Goal: Use online tool/utility: Utilize a website feature to perform a specific function

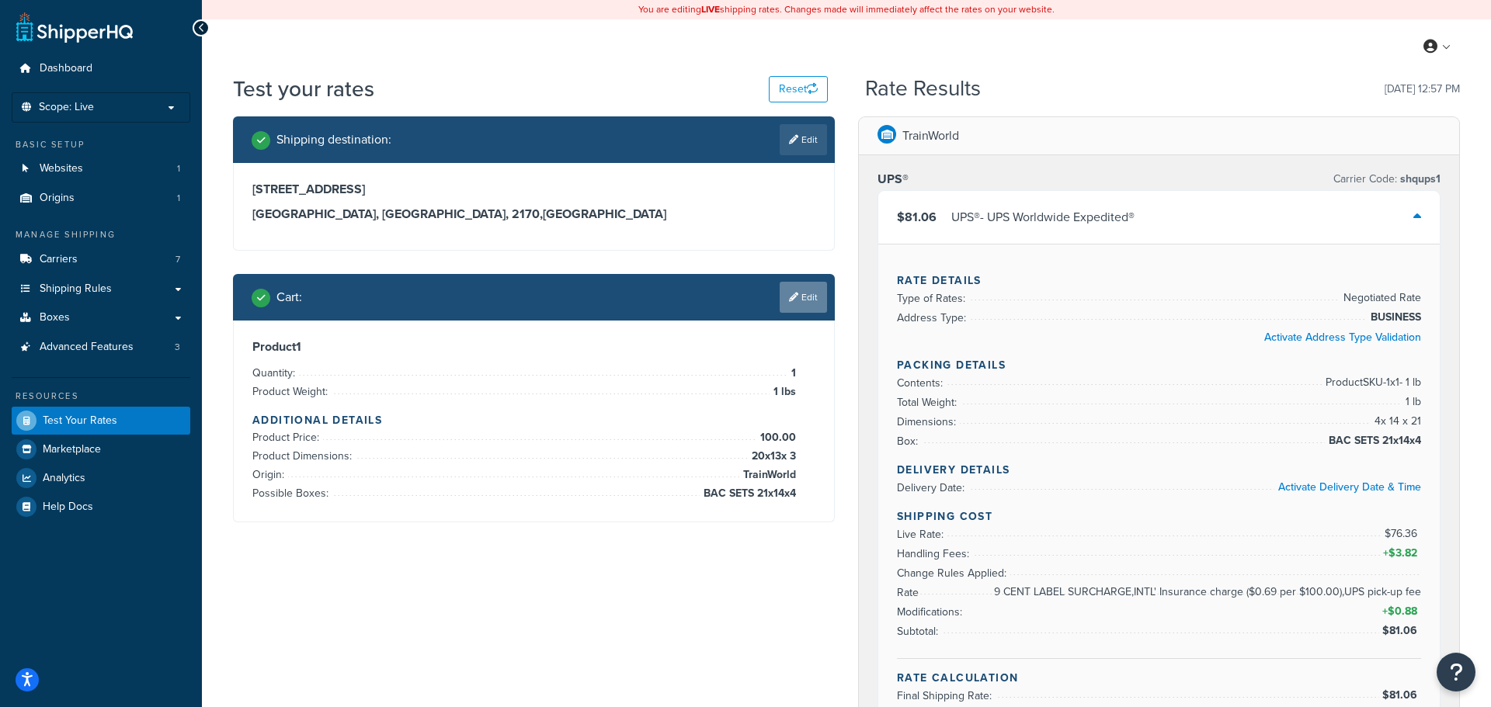
click at [823, 307] on link "Edit" at bounding box center [803, 297] width 47 height 31
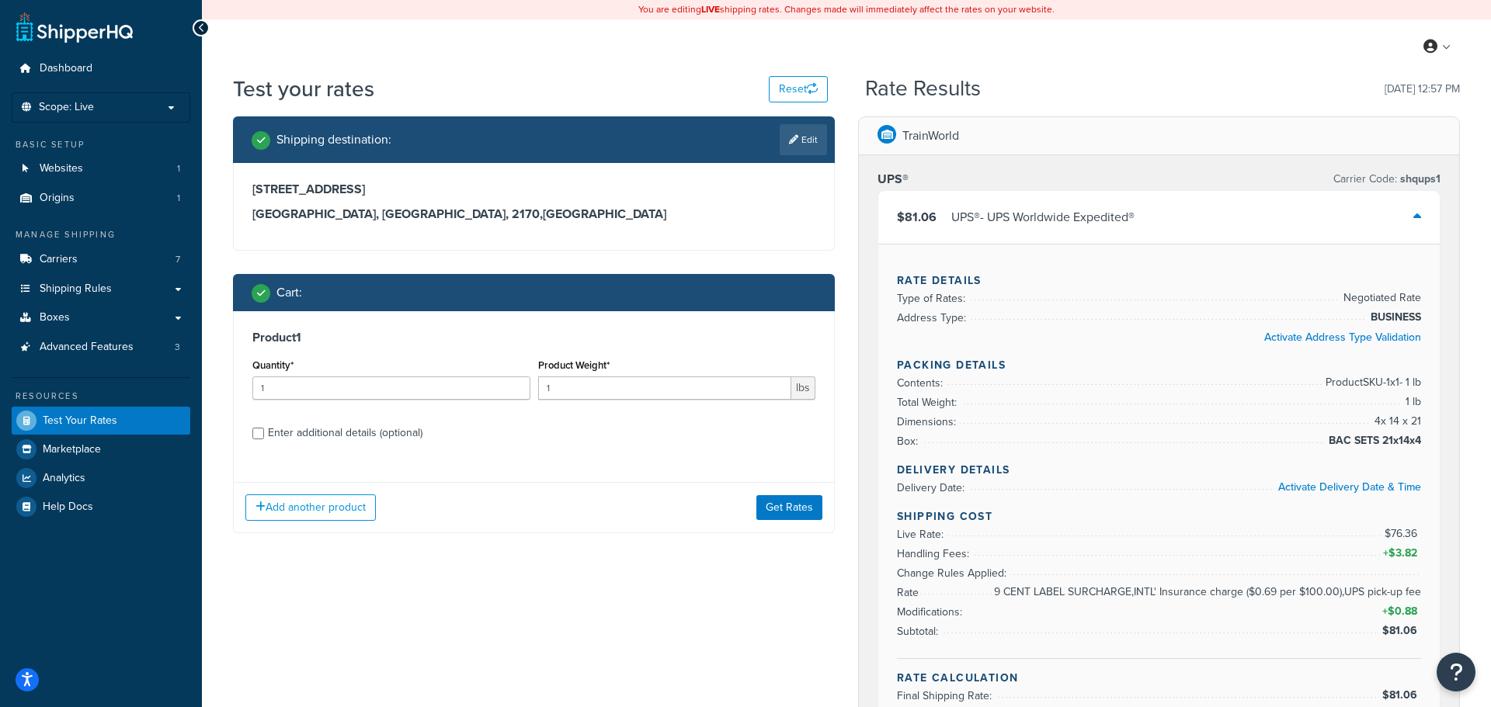
click at [305, 428] on div "Enter additional details (optional)" at bounding box center [345, 433] width 155 height 22
click at [264, 428] on input "Enter additional details (optional)" at bounding box center [258, 434] width 12 height 12
checkbox input "true"
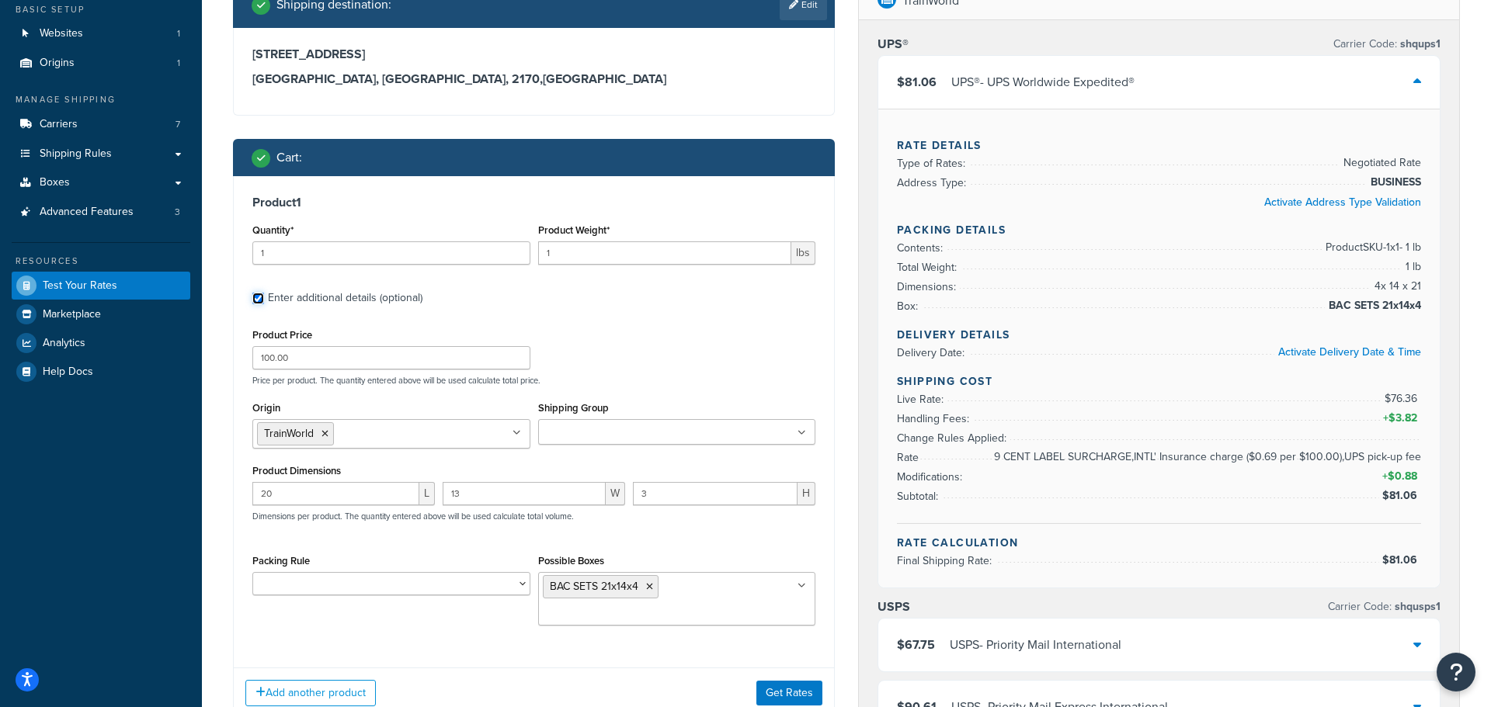
scroll to position [137, 0]
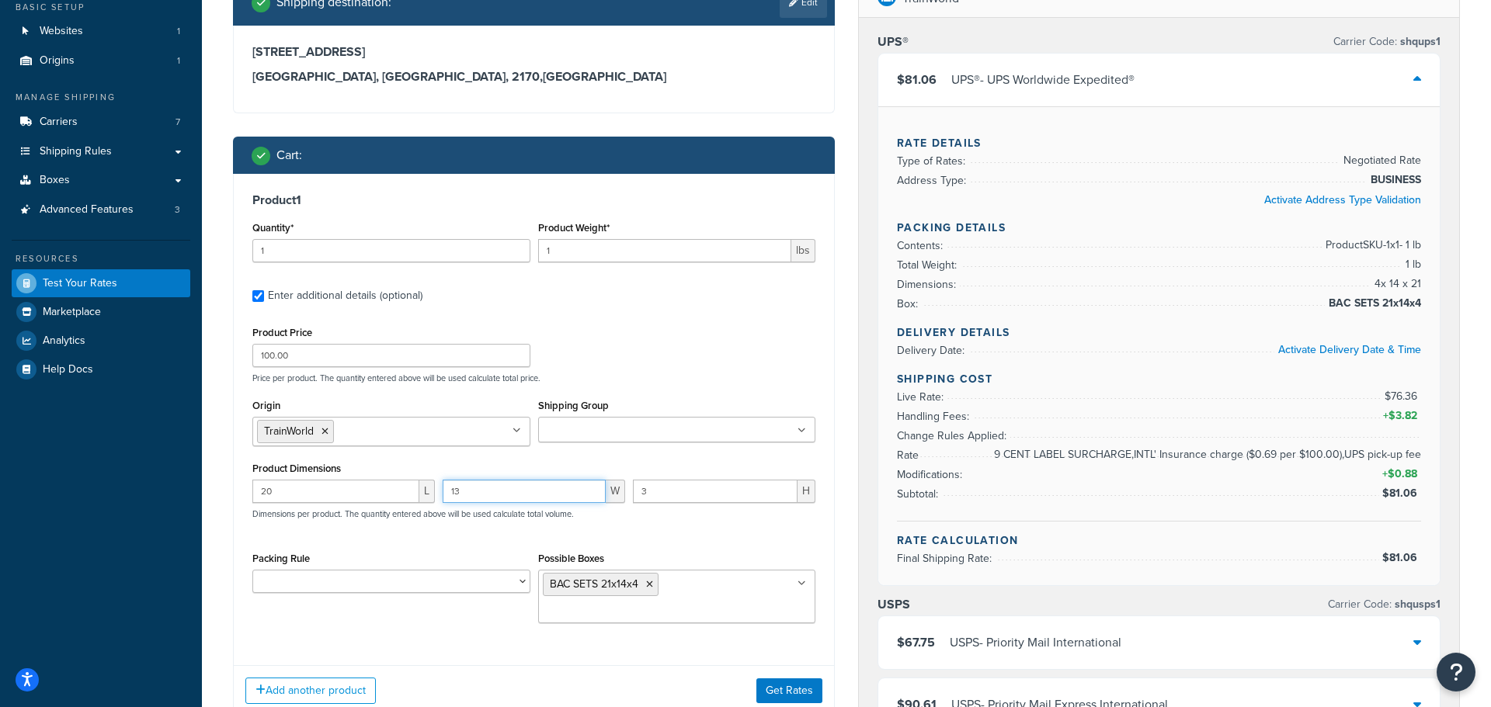
click at [478, 488] on input "13" at bounding box center [524, 491] width 163 height 23
type input "18"
type input "7"
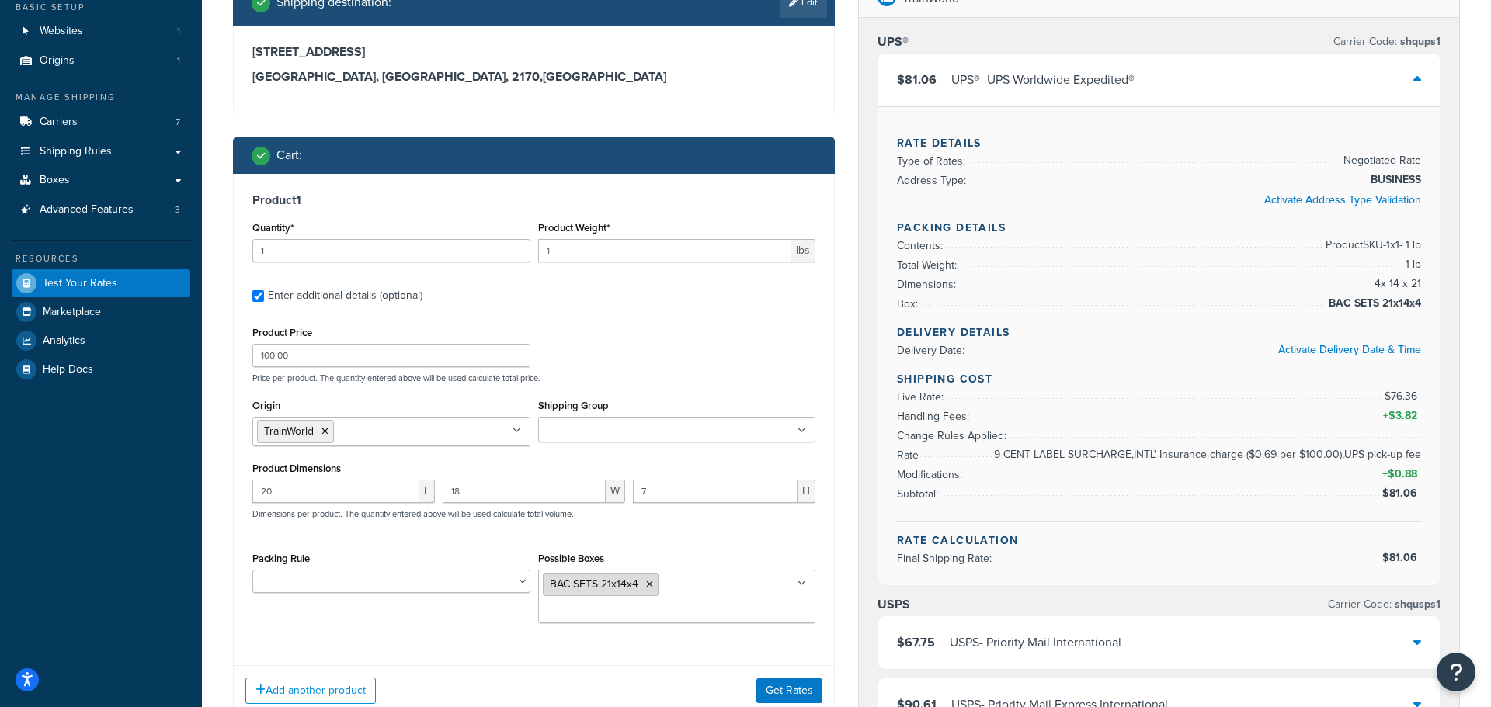
click at [649, 584] on icon at bounding box center [649, 584] width 7 height 9
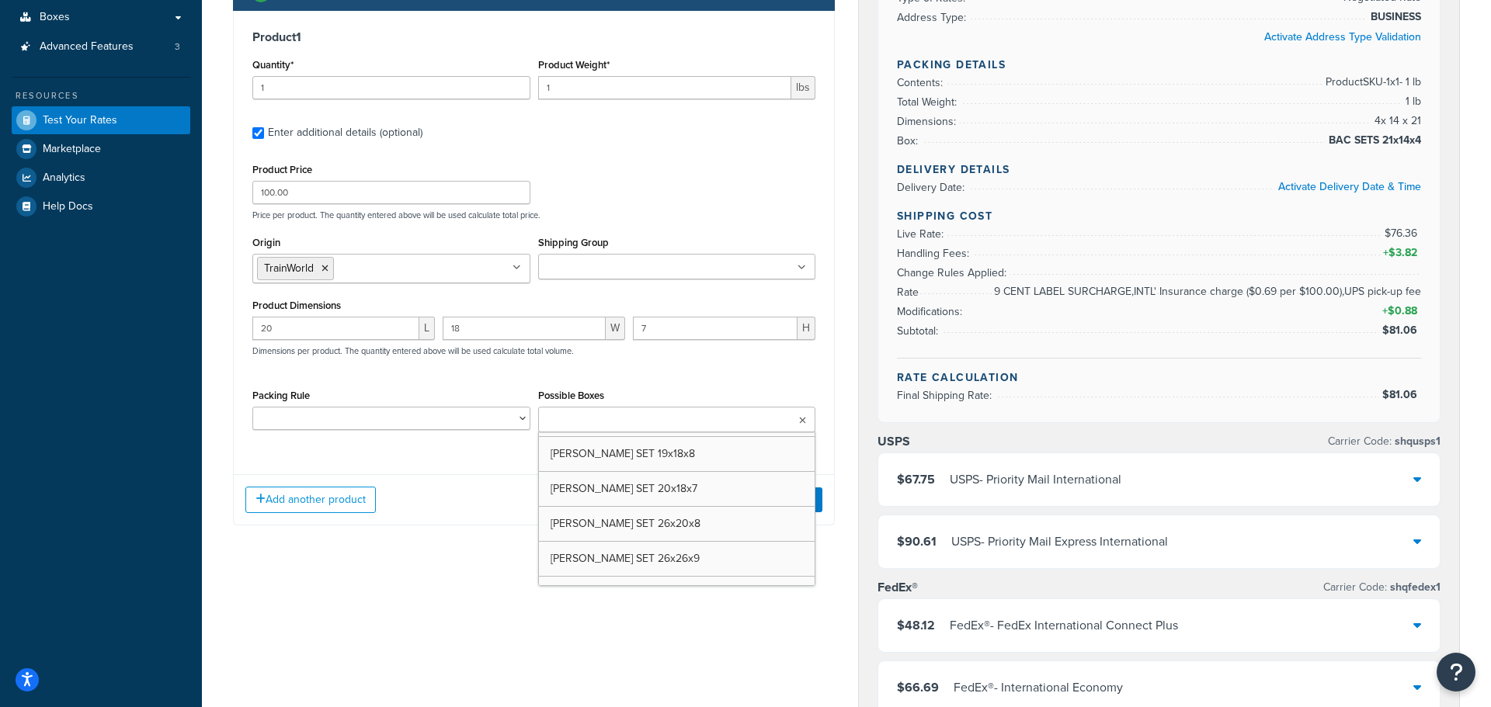
scroll to position [942, 0]
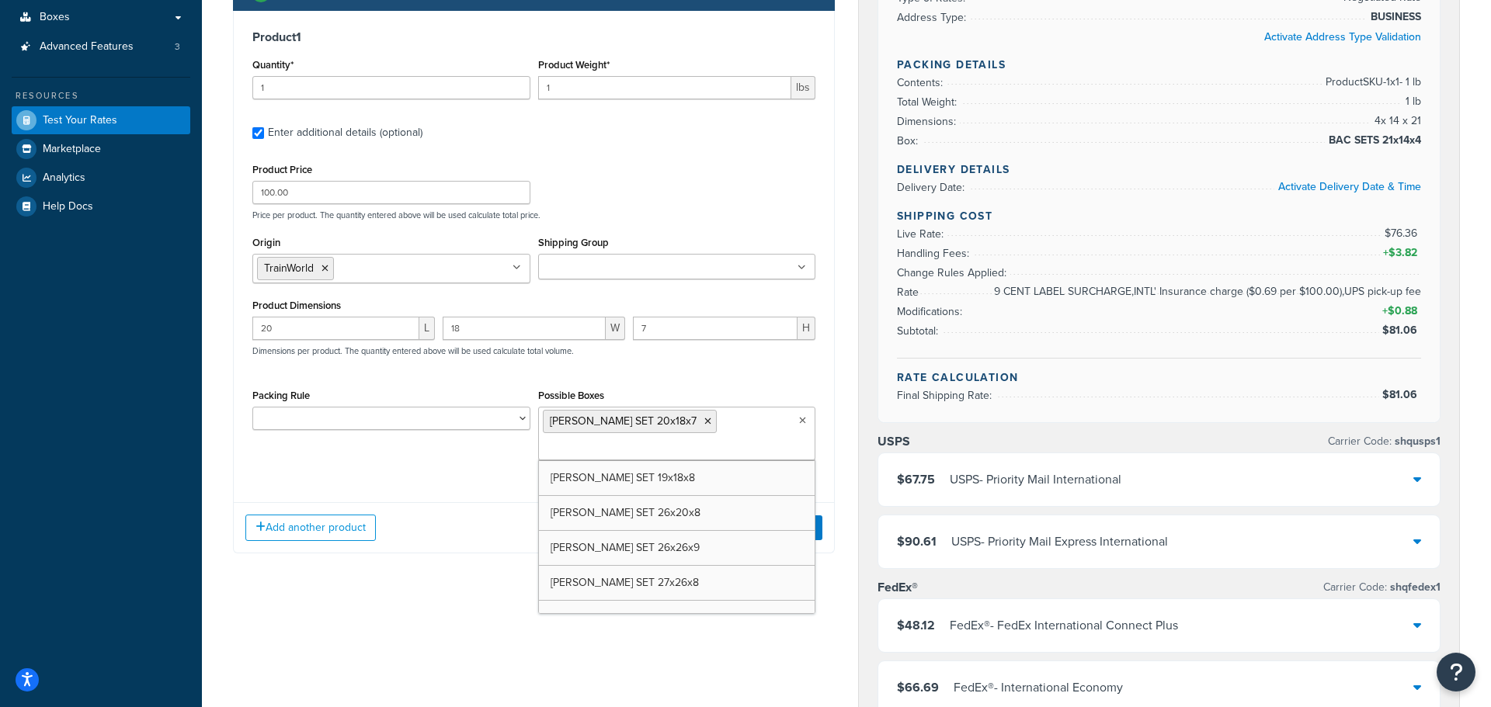
click at [377, 611] on div "Shipping destination : Edit 40 Mainsbridge Avenue liverpool, New South Wales, 2…" at bounding box center [846, 591] width 1250 height 1550
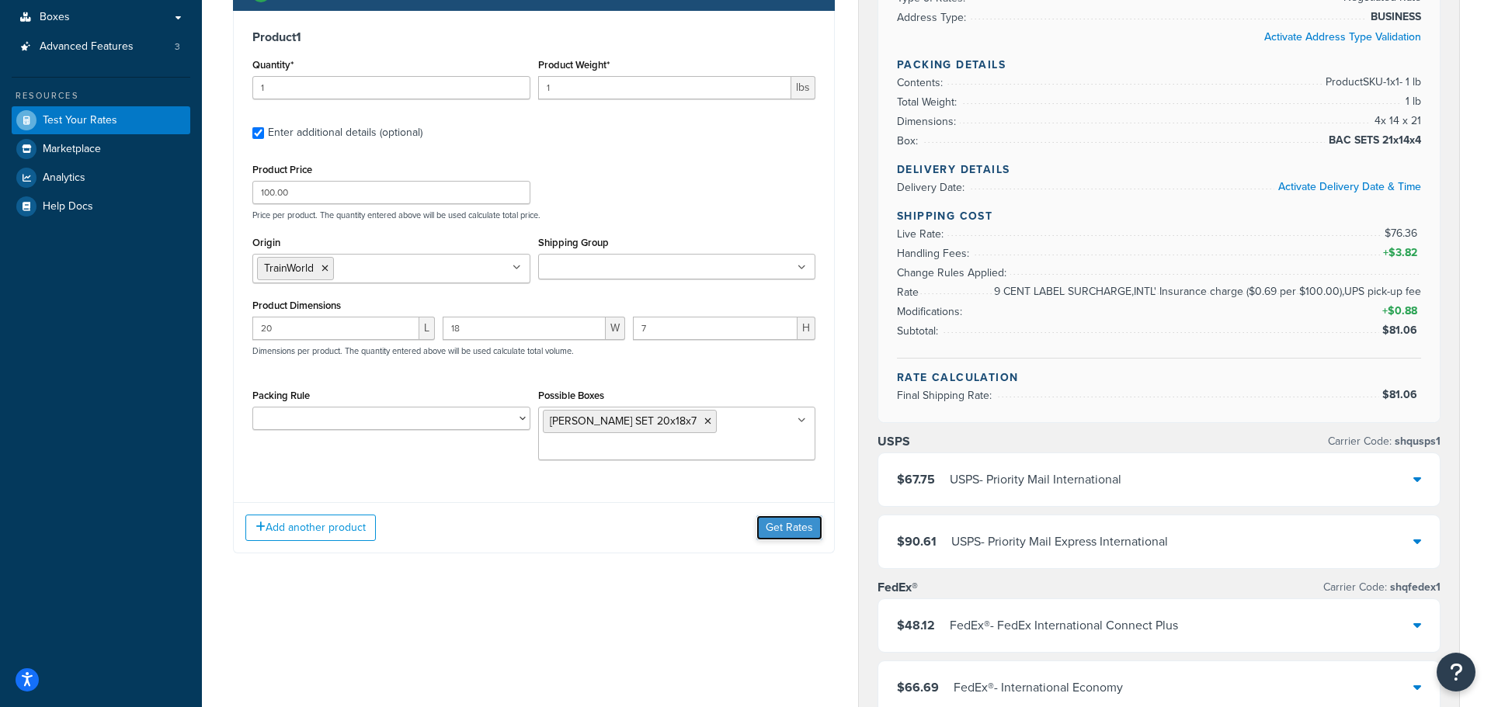
click at [808, 524] on button "Get Rates" at bounding box center [789, 528] width 66 height 25
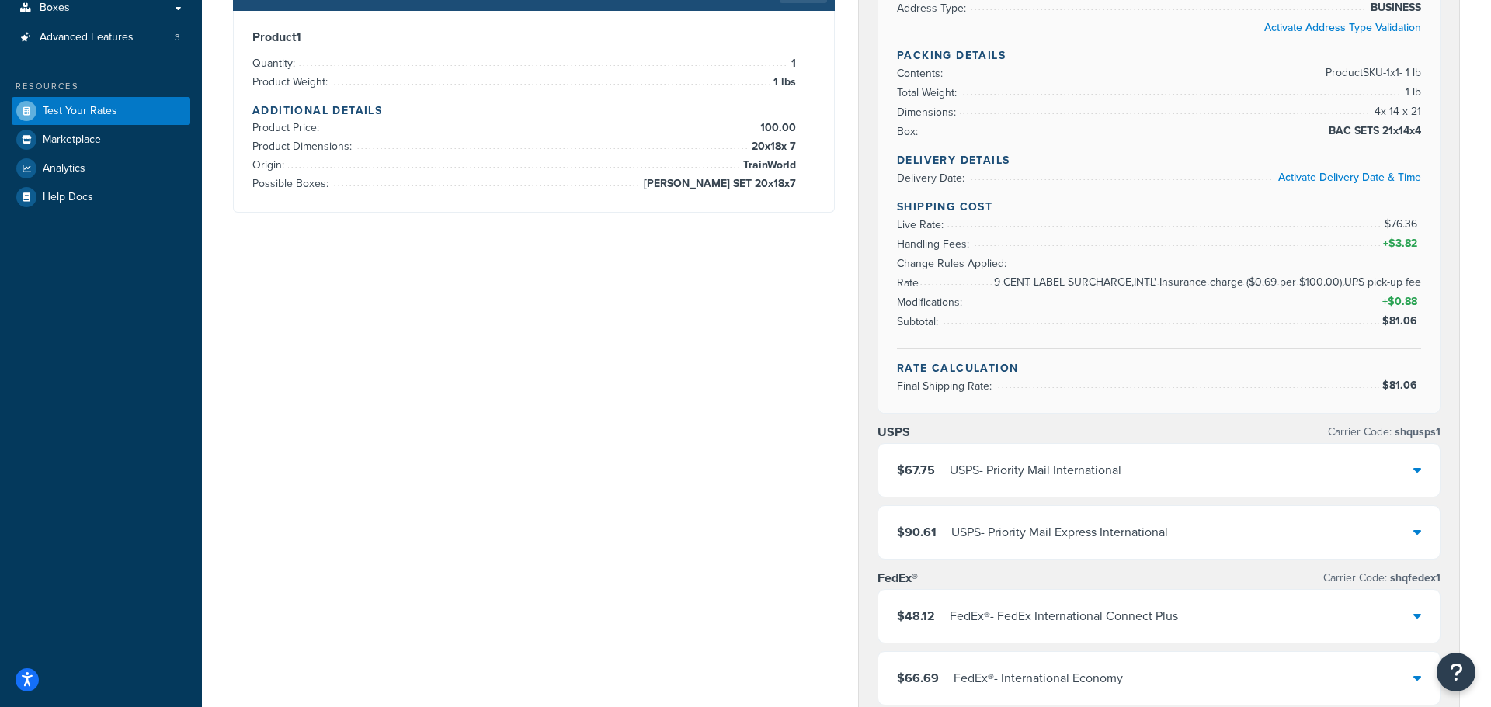
scroll to position [0, 0]
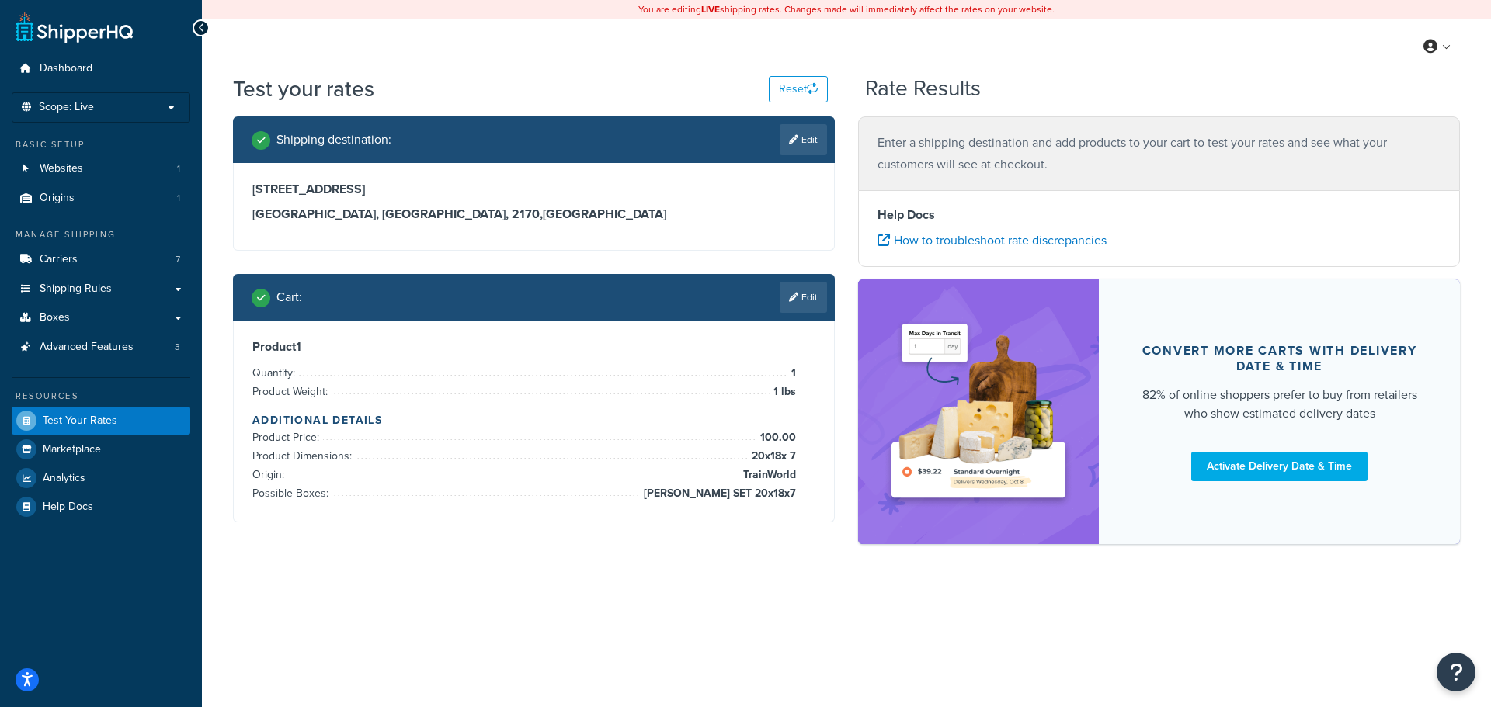
click at [563, 59] on div "My Profile Billing Global Settings Contact Us Logout" at bounding box center [846, 46] width 1289 height 54
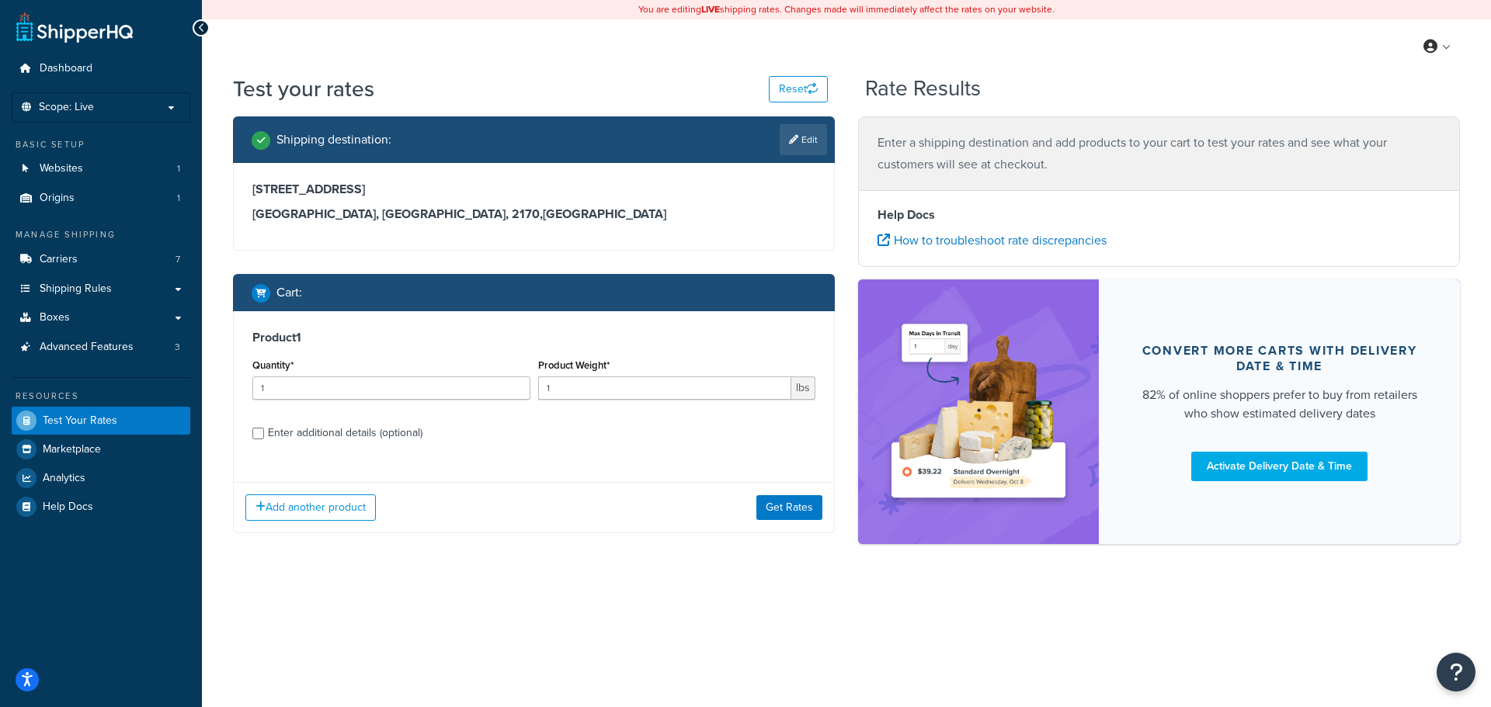
click at [282, 435] on div "Enter additional details (optional)" at bounding box center [345, 433] width 155 height 22
click at [264, 435] on input "Enter additional details (optional)" at bounding box center [258, 434] width 12 height 12
checkbox input "true"
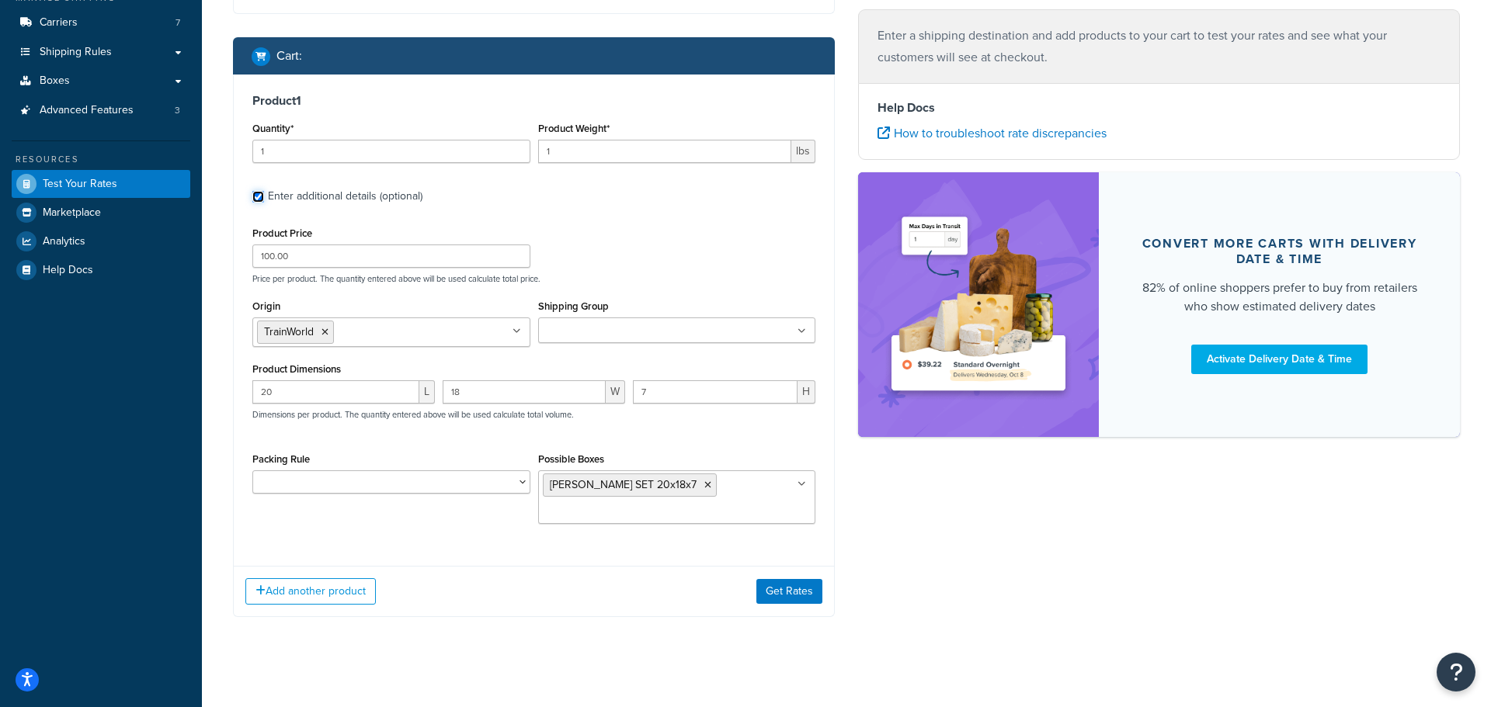
scroll to position [248, 0]
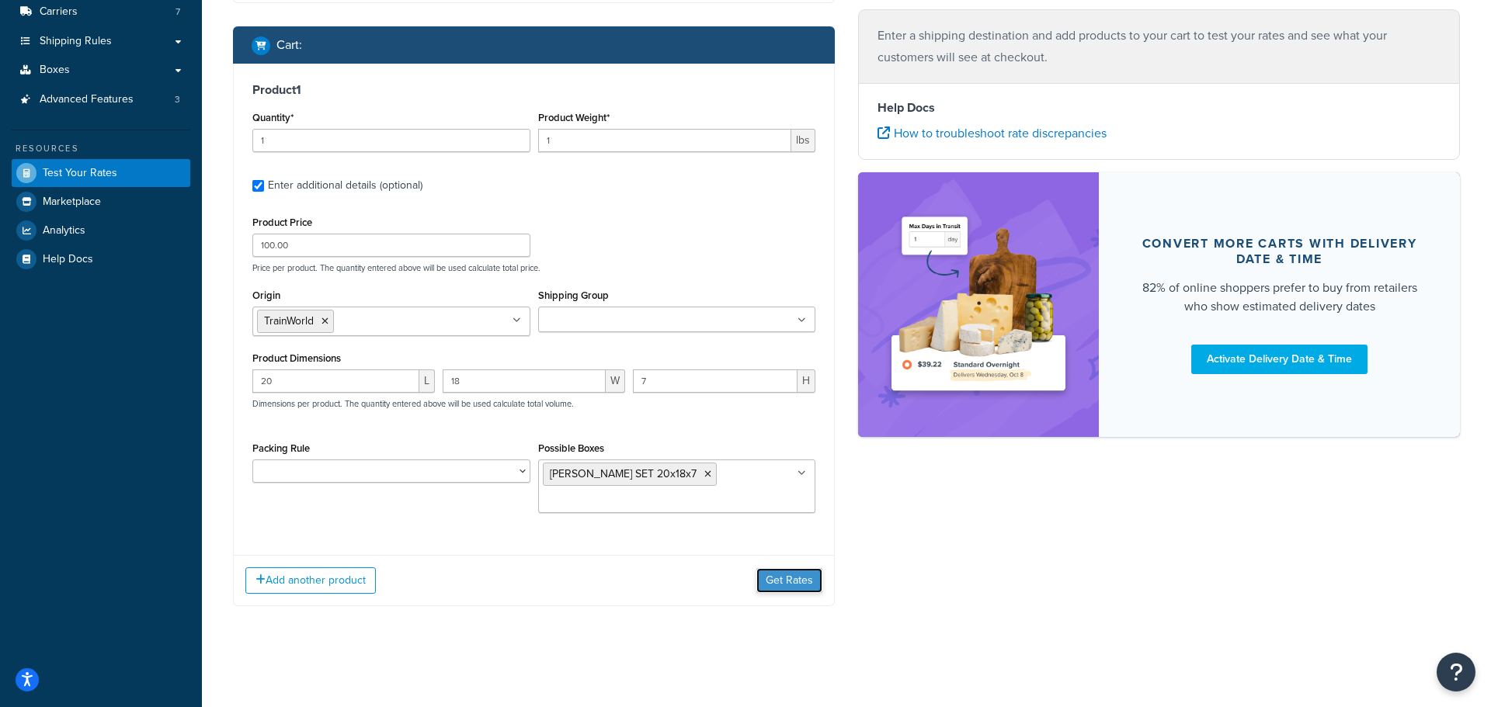
click at [803, 589] on button "Get Rates" at bounding box center [789, 580] width 66 height 25
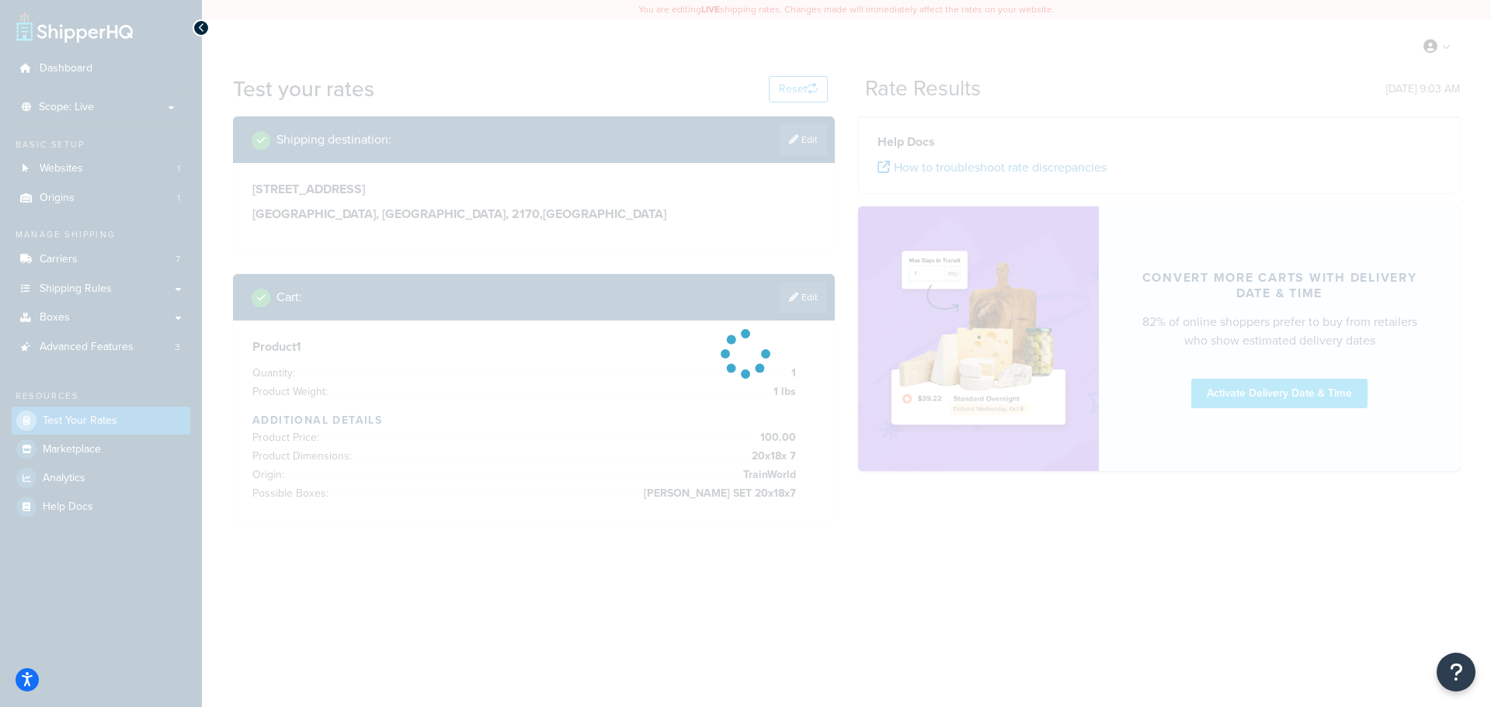
scroll to position [0, 0]
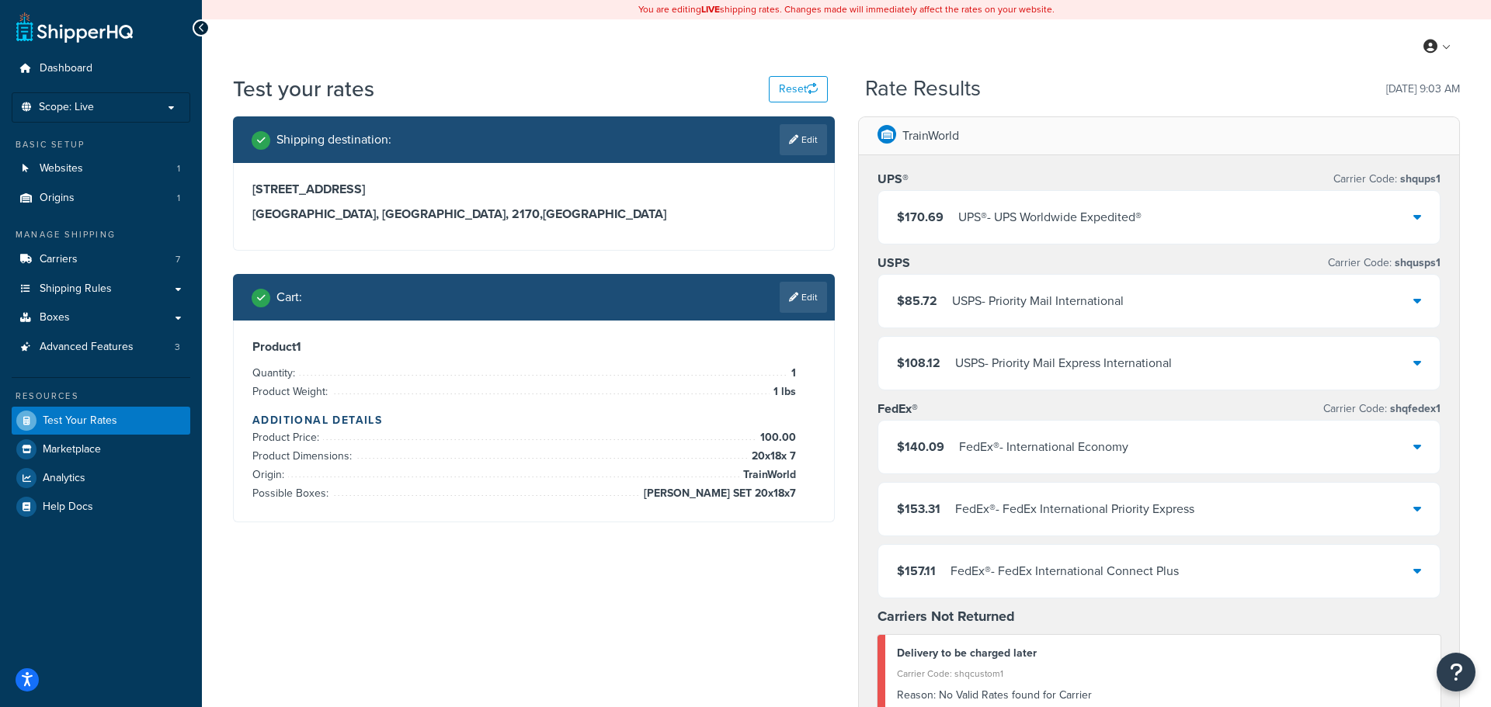
click at [1183, 202] on div "$170.69 UPS® - UPS Worldwide Expedited®" at bounding box center [1158, 217] width 561 height 53
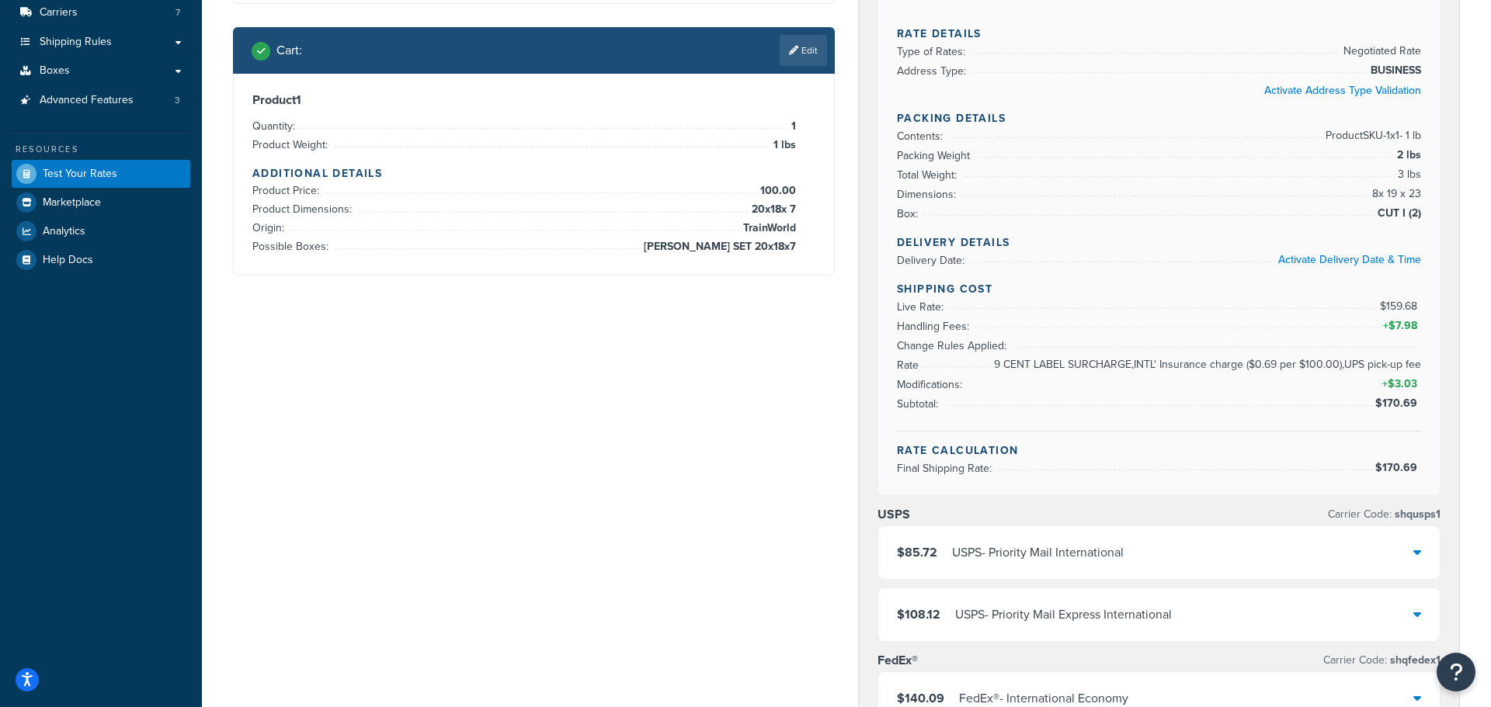
scroll to position [264, 0]
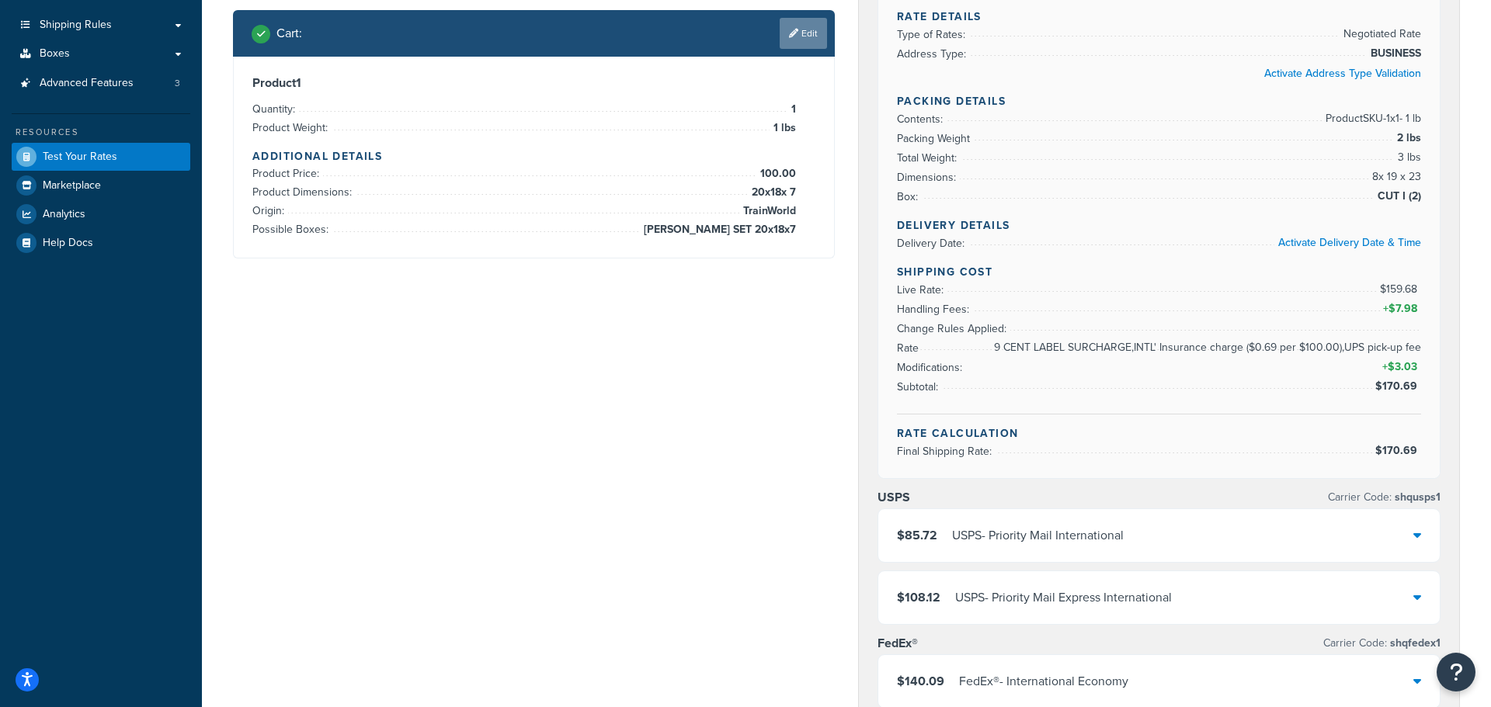
click at [805, 45] on link "Edit" at bounding box center [803, 33] width 47 height 31
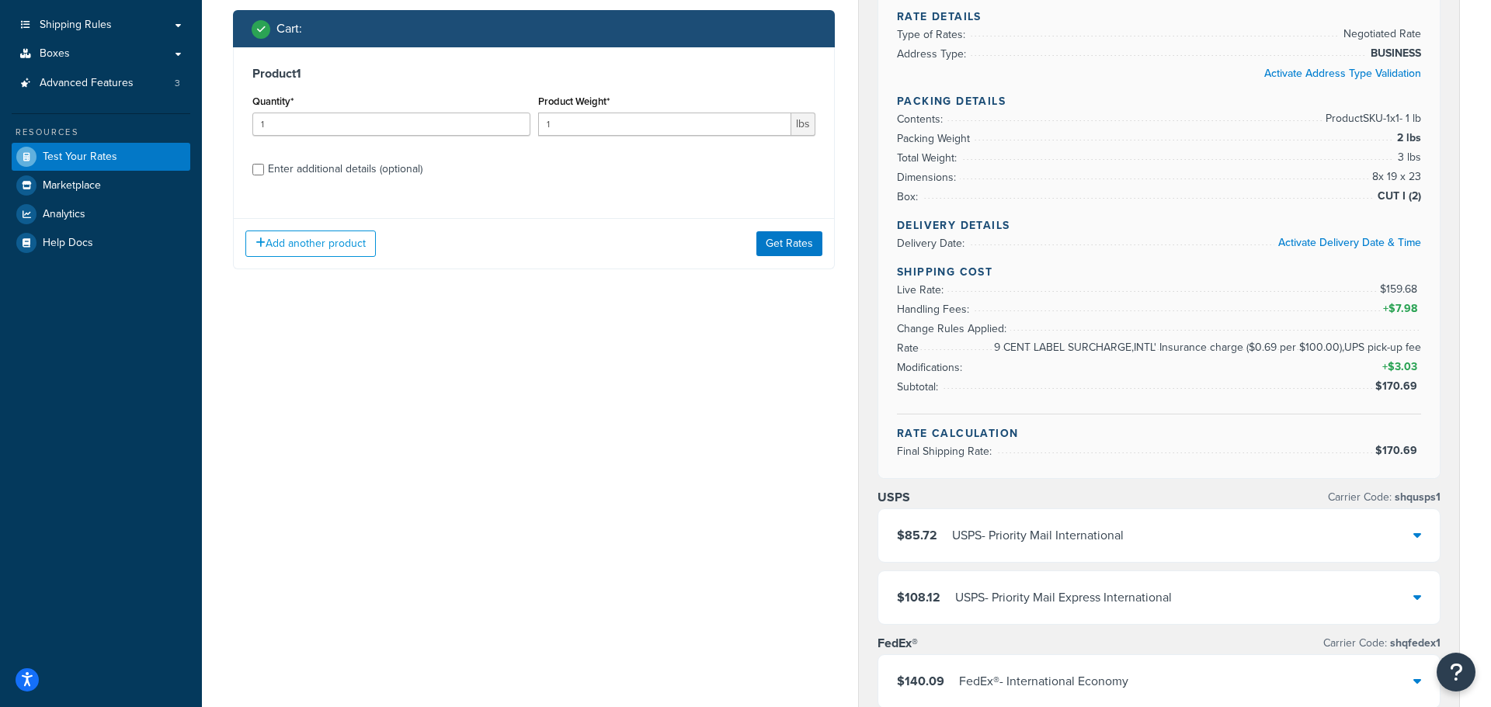
click at [277, 175] on div "Enter additional details (optional)" at bounding box center [345, 169] width 155 height 22
click at [264, 175] on input "Enter additional details (optional)" at bounding box center [258, 170] width 12 height 12
checkbox input "true"
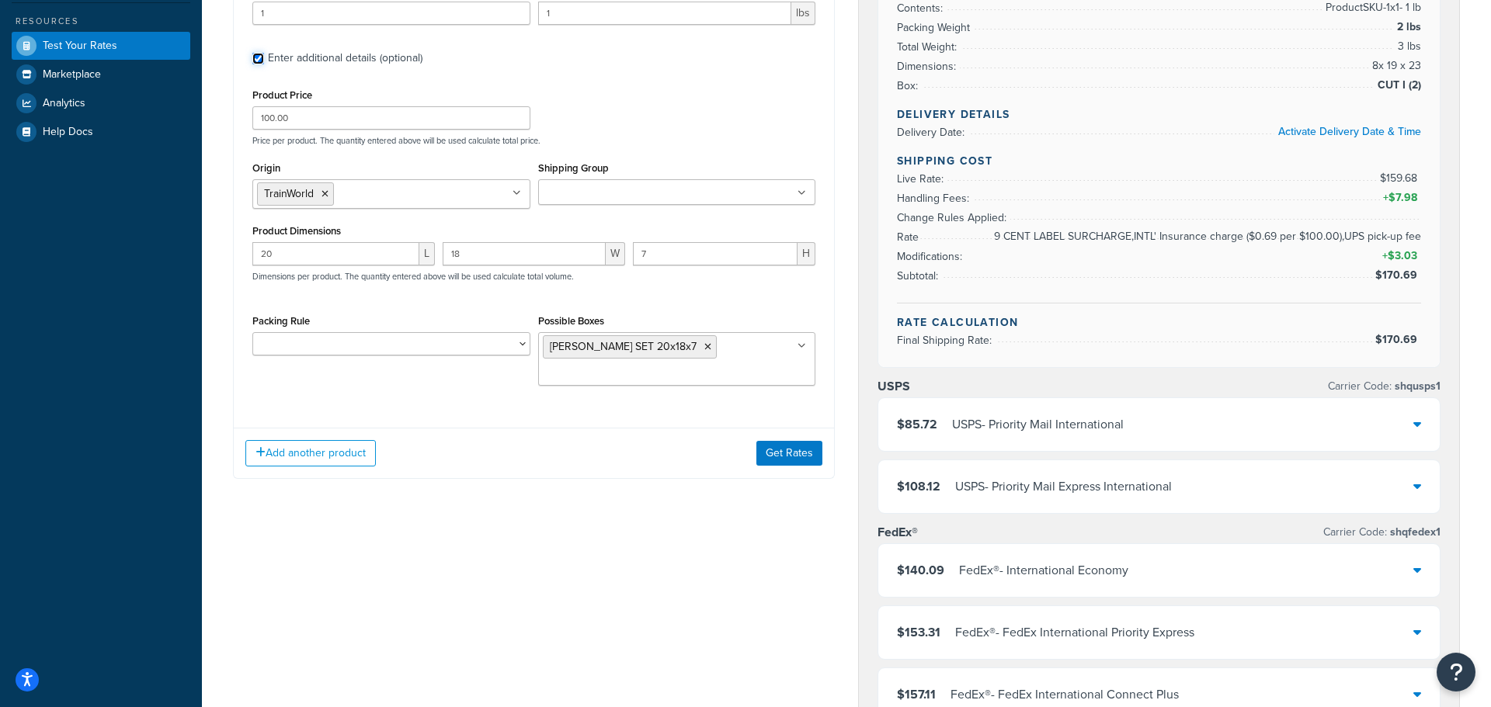
scroll to position [377, 0]
click at [342, 252] on input "20" at bounding box center [335, 252] width 167 height 23
type input "19"
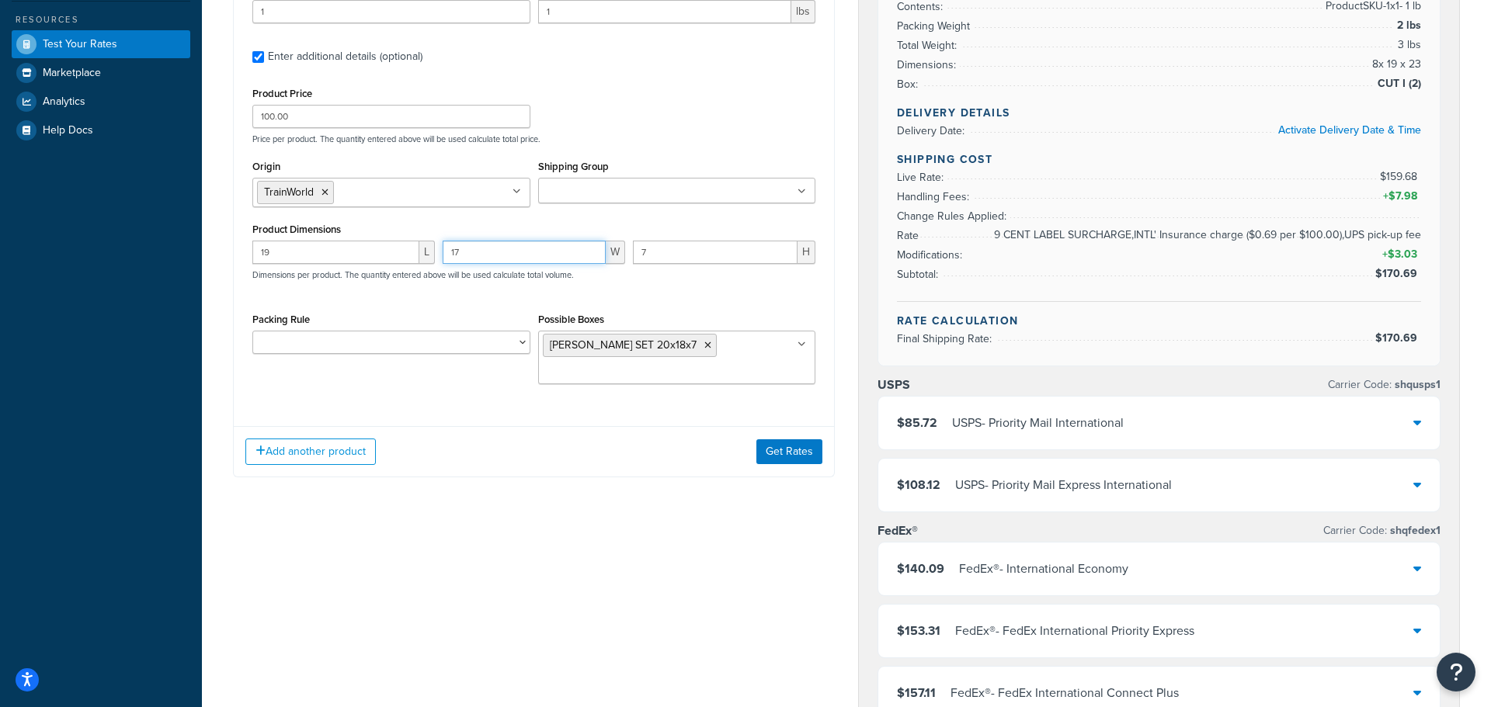
type input "17"
type input "6"
click at [788, 460] on button "Get Rates" at bounding box center [789, 451] width 66 height 25
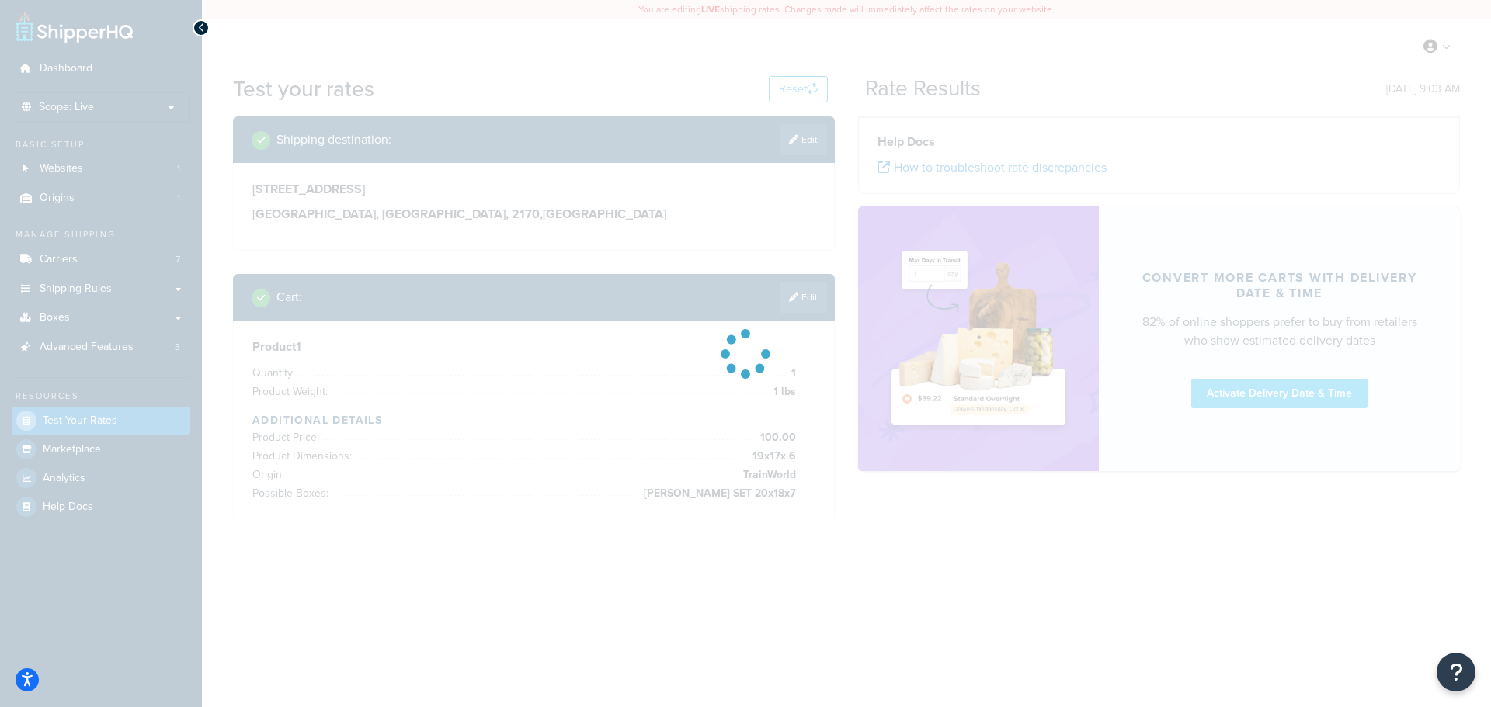
scroll to position [0, 0]
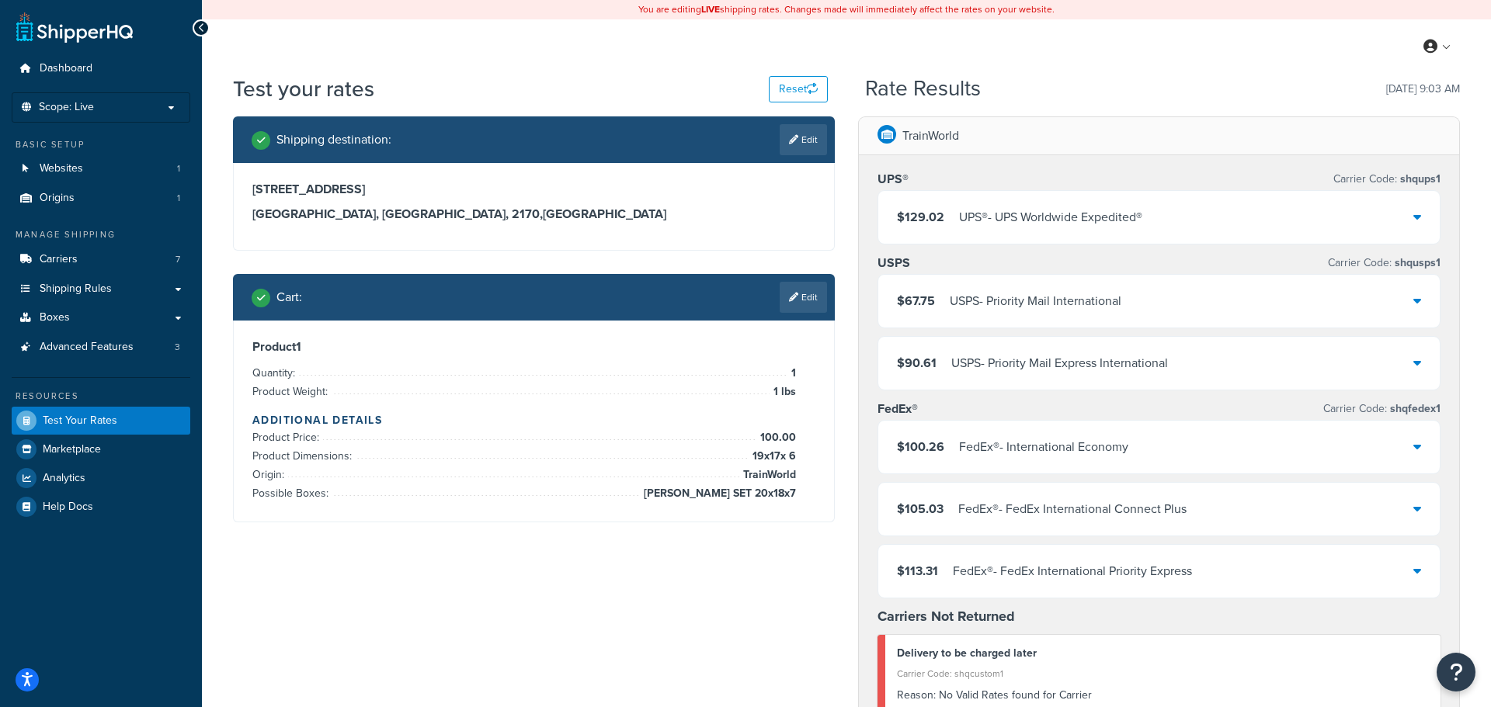
click at [1110, 227] on div "UPS® - UPS Worldwide Expedited®" at bounding box center [1050, 218] width 183 height 22
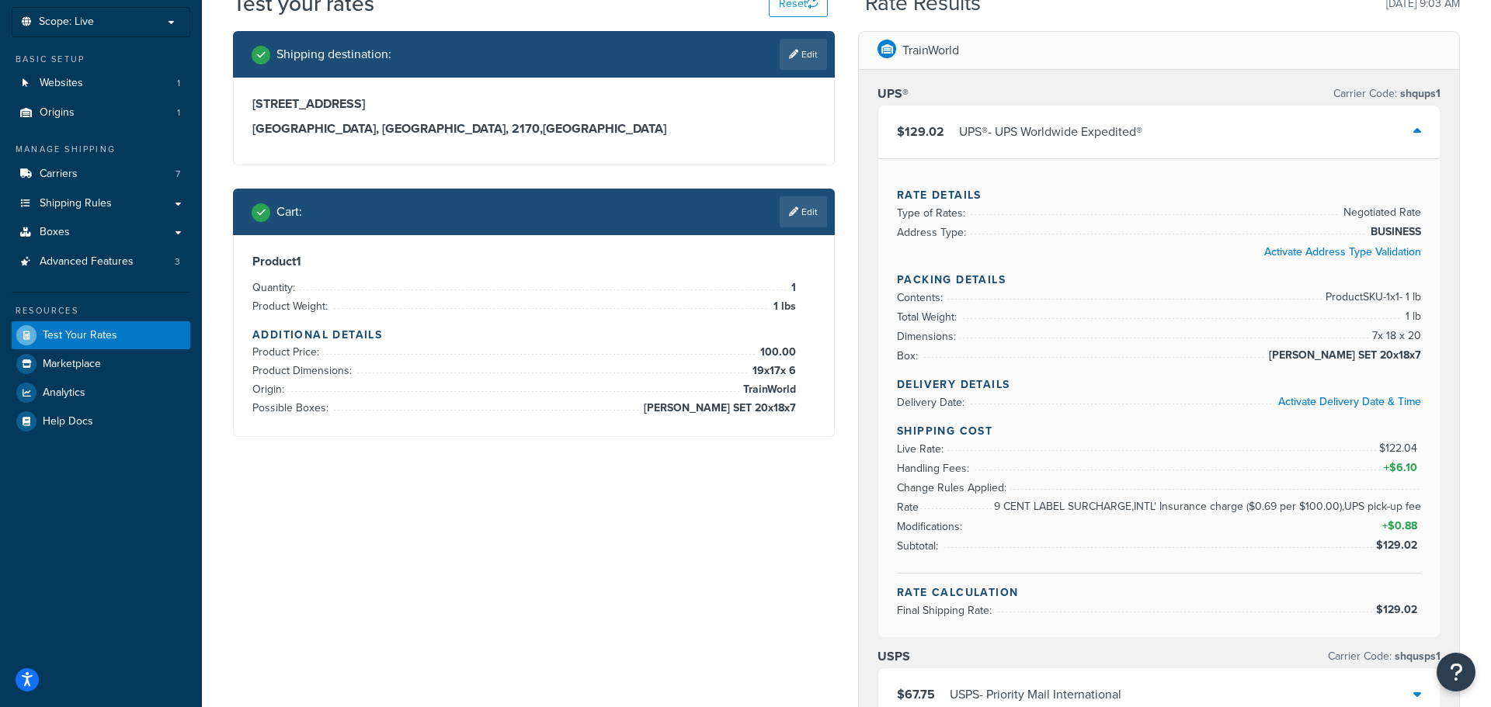
scroll to position [111, 0]
